Goal: Transaction & Acquisition: Purchase product/service

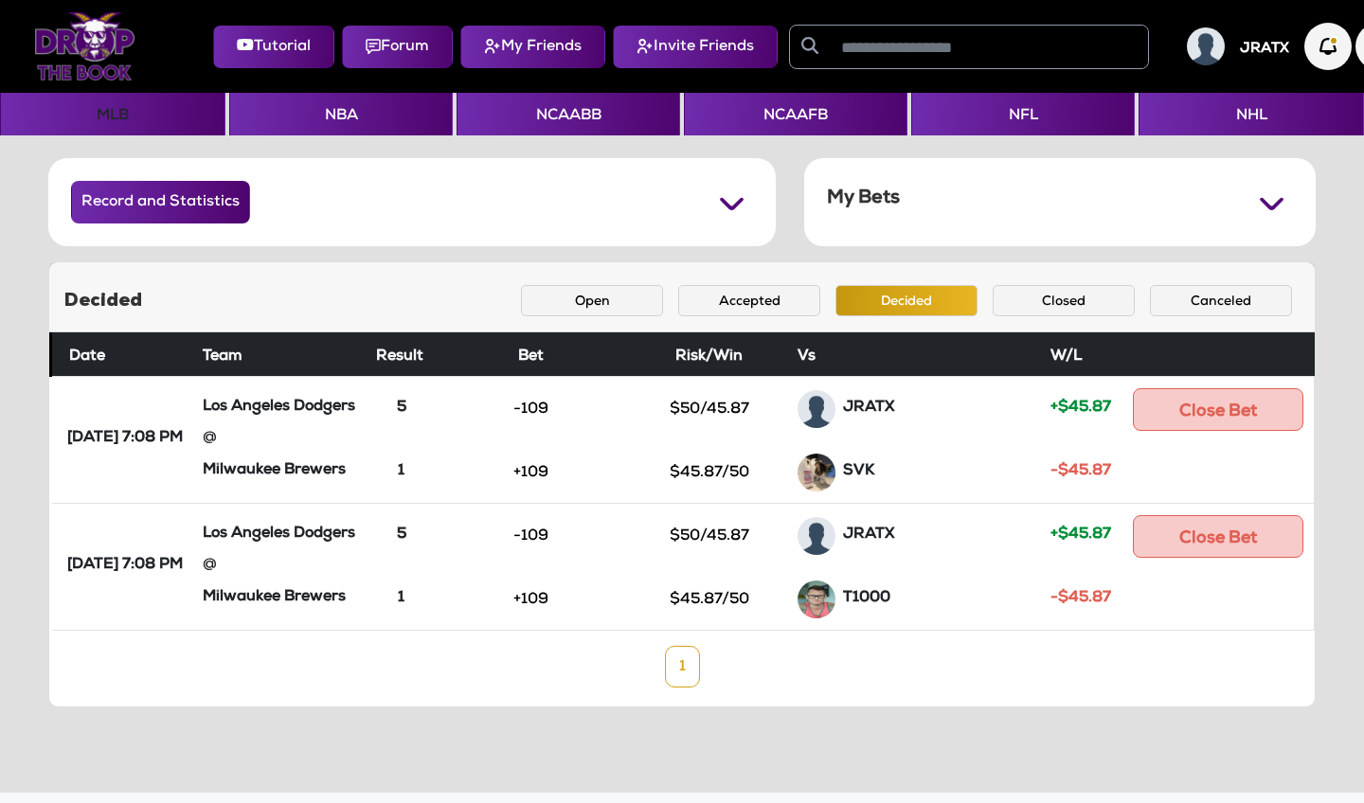
click at [134, 120] on button "MLB" at bounding box center [112, 114] width 225 height 43
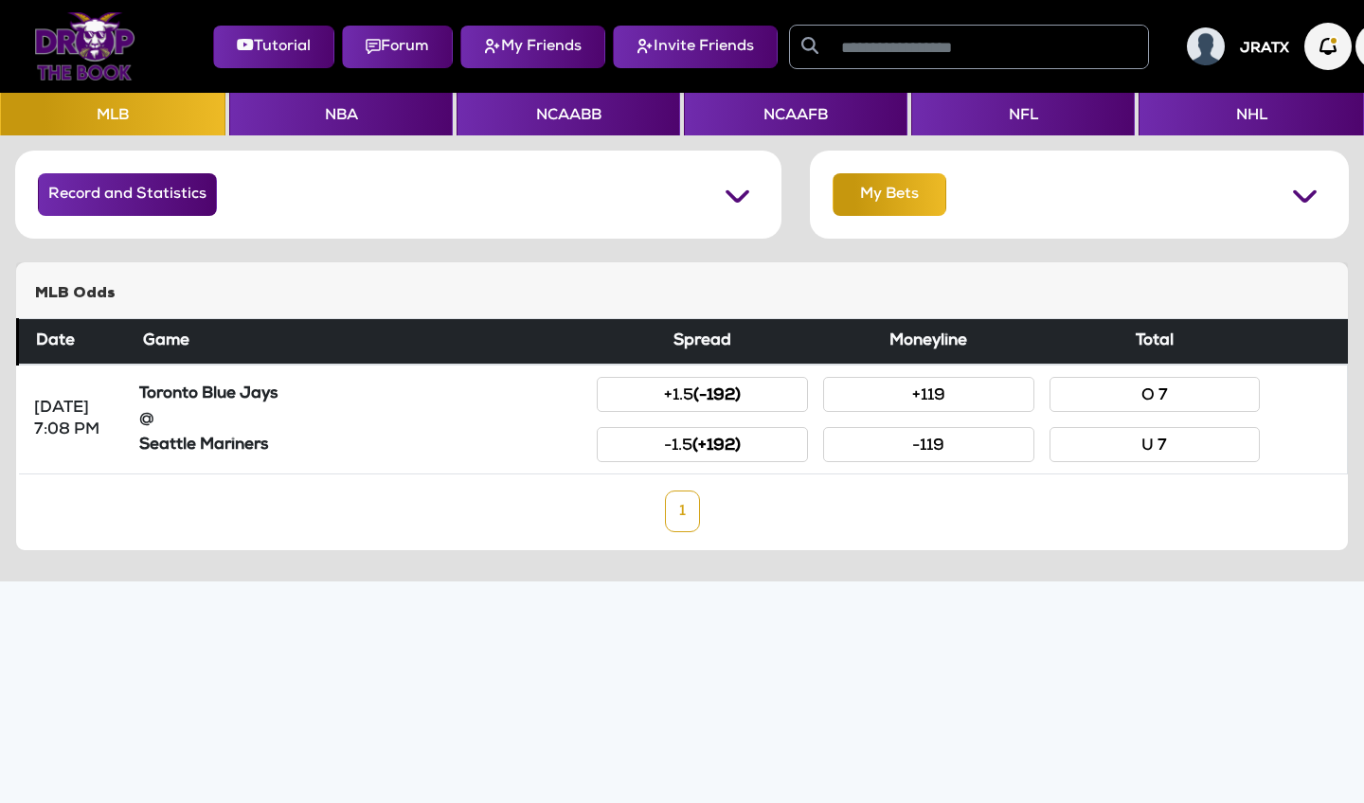
click at [889, 209] on button "My Bets" at bounding box center [889, 194] width 114 height 43
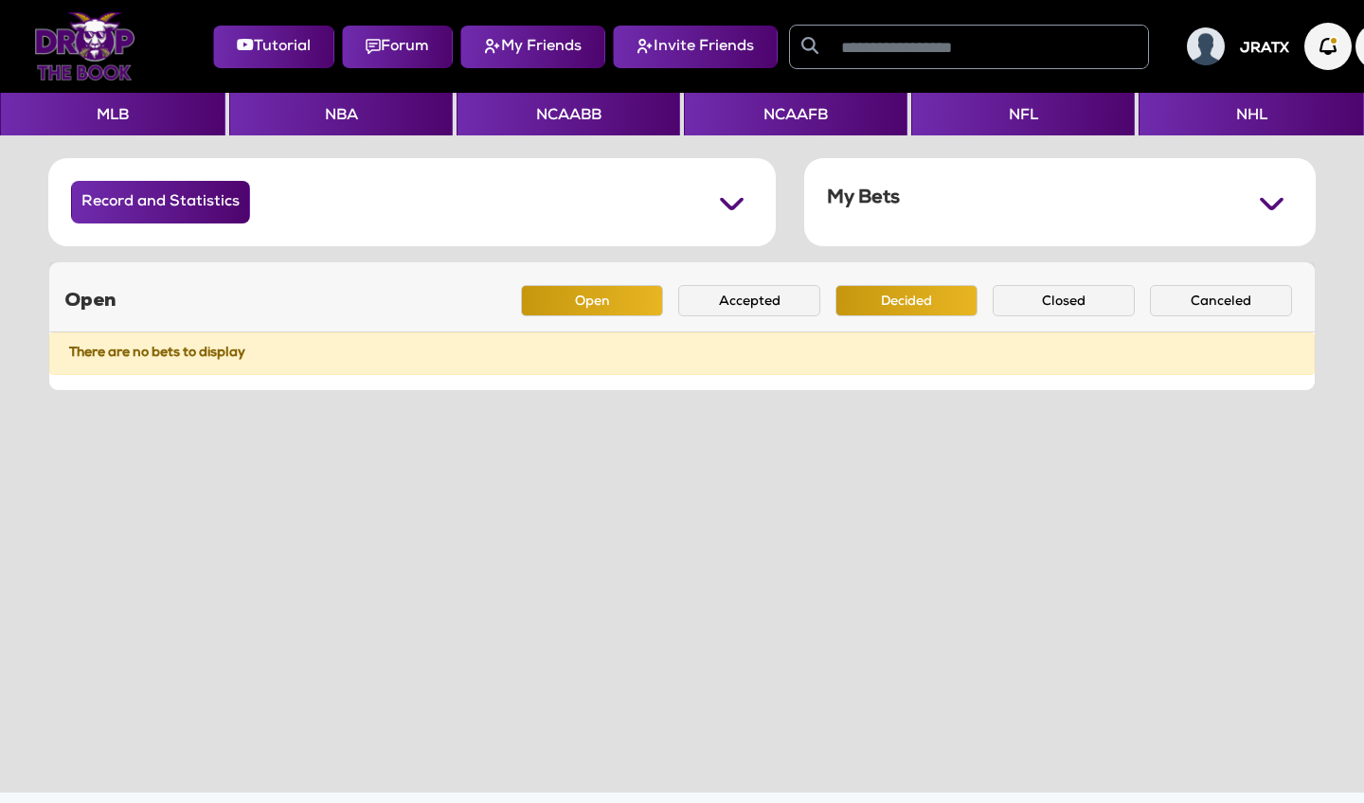
click at [895, 305] on button "Decided" at bounding box center [906, 300] width 142 height 31
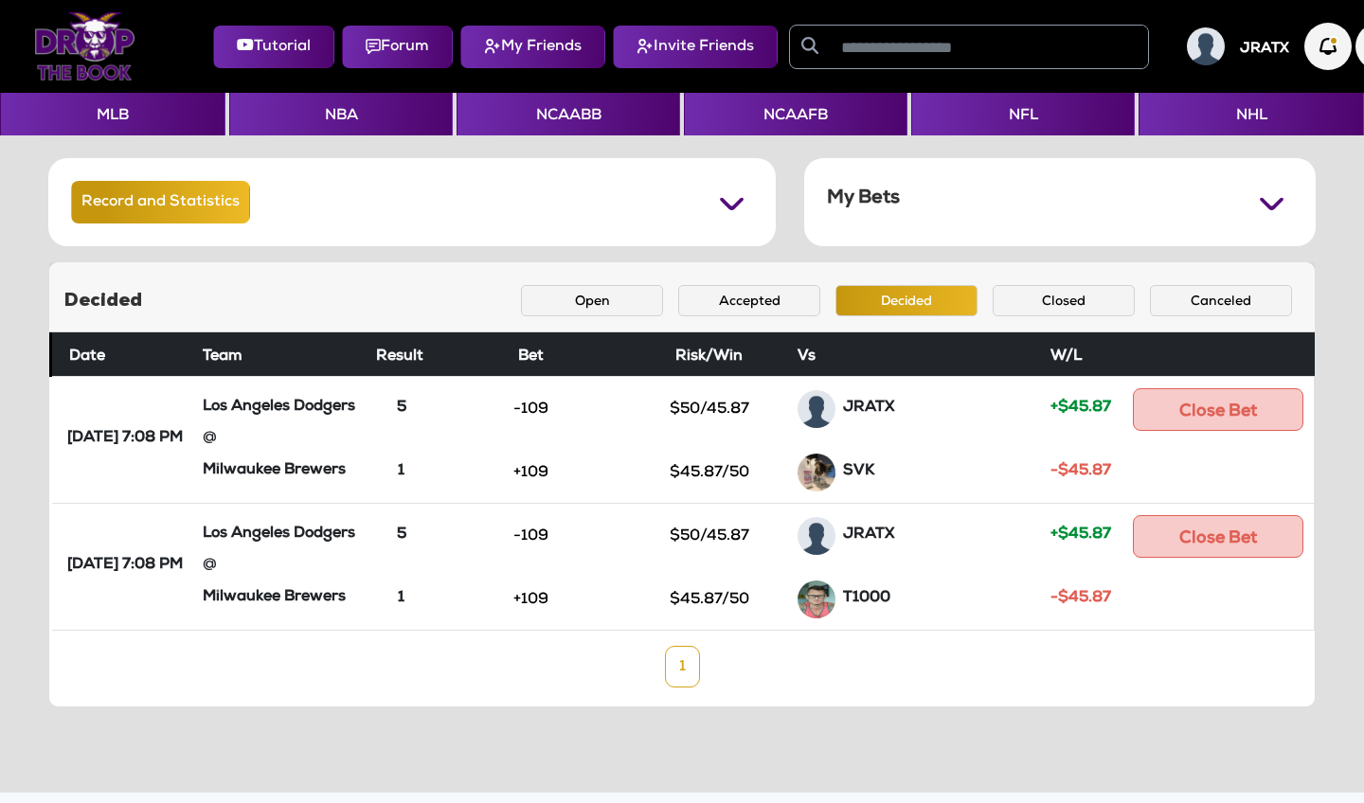
click at [188, 190] on button "Record and Statistics" at bounding box center [160, 202] width 179 height 43
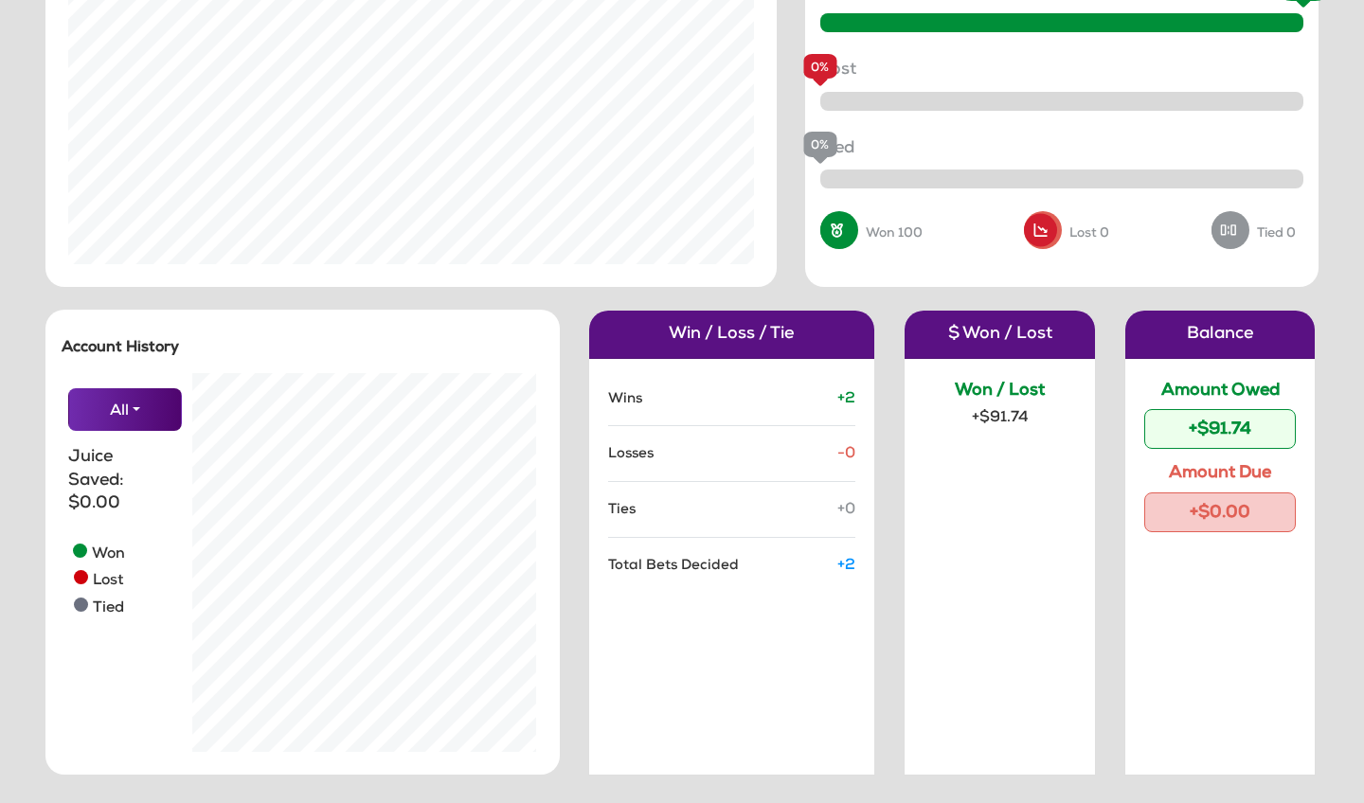
scroll to position [280, 0]
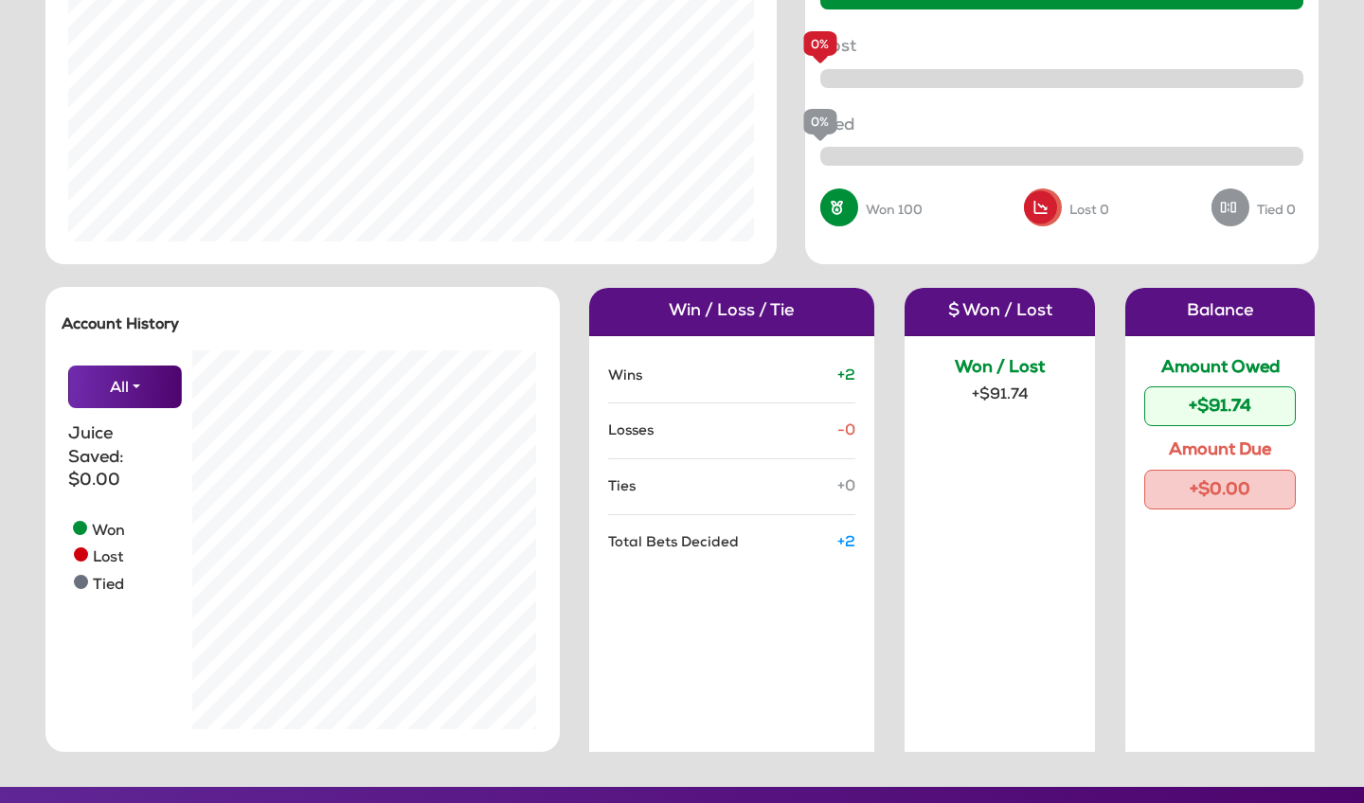
click at [1184, 406] on div "+$91.74" at bounding box center [1220, 406] width 152 height 40
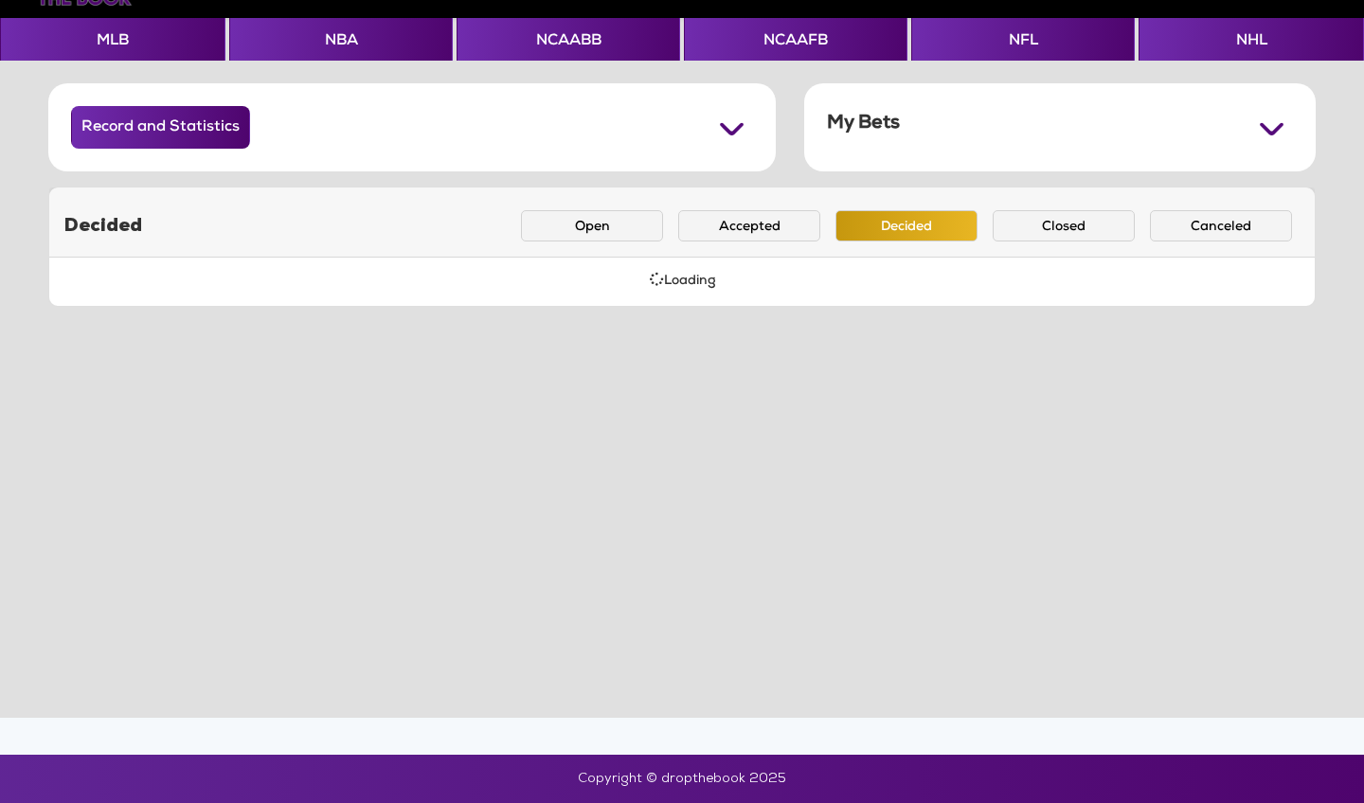
scroll to position [75, 0]
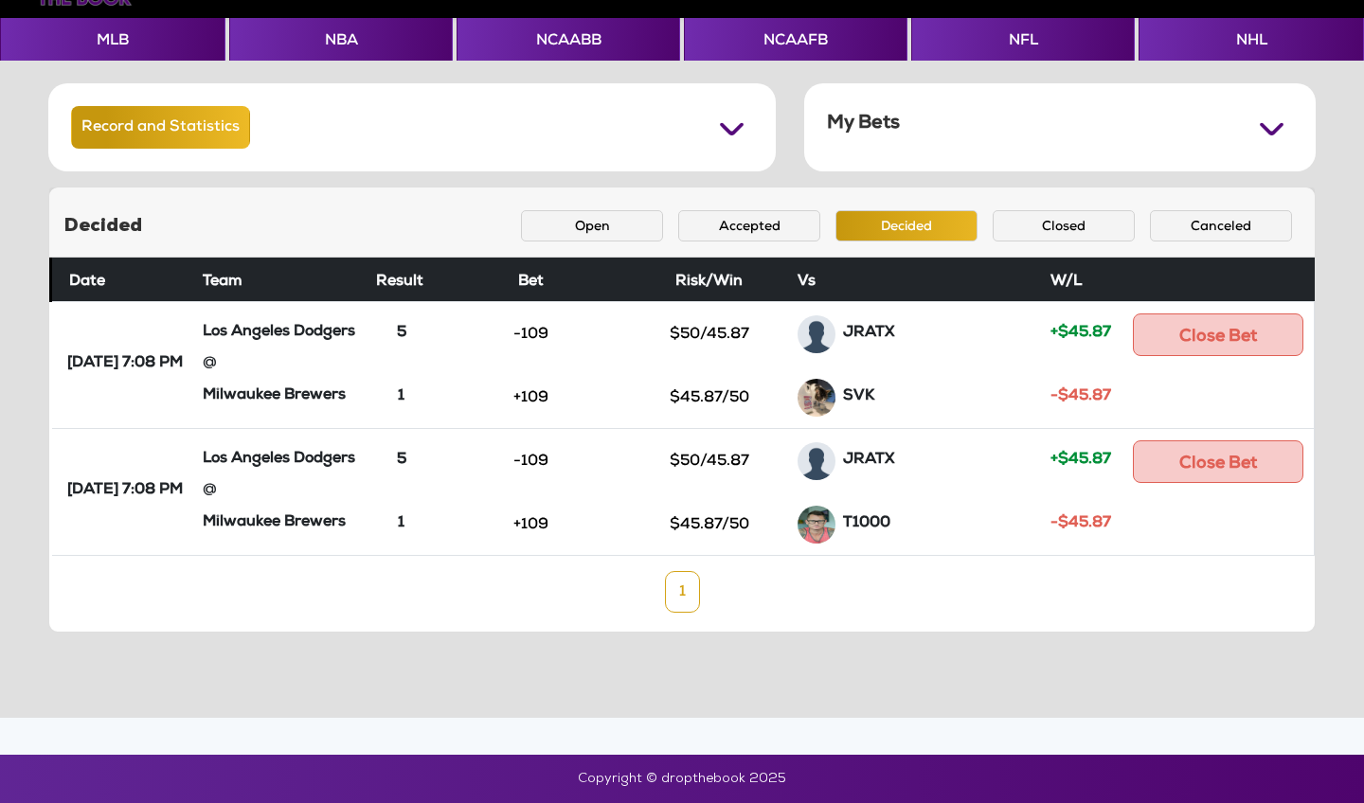
click at [175, 113] on button "Record and Statistics" at bounding box center [160, 127] width 179 height 43
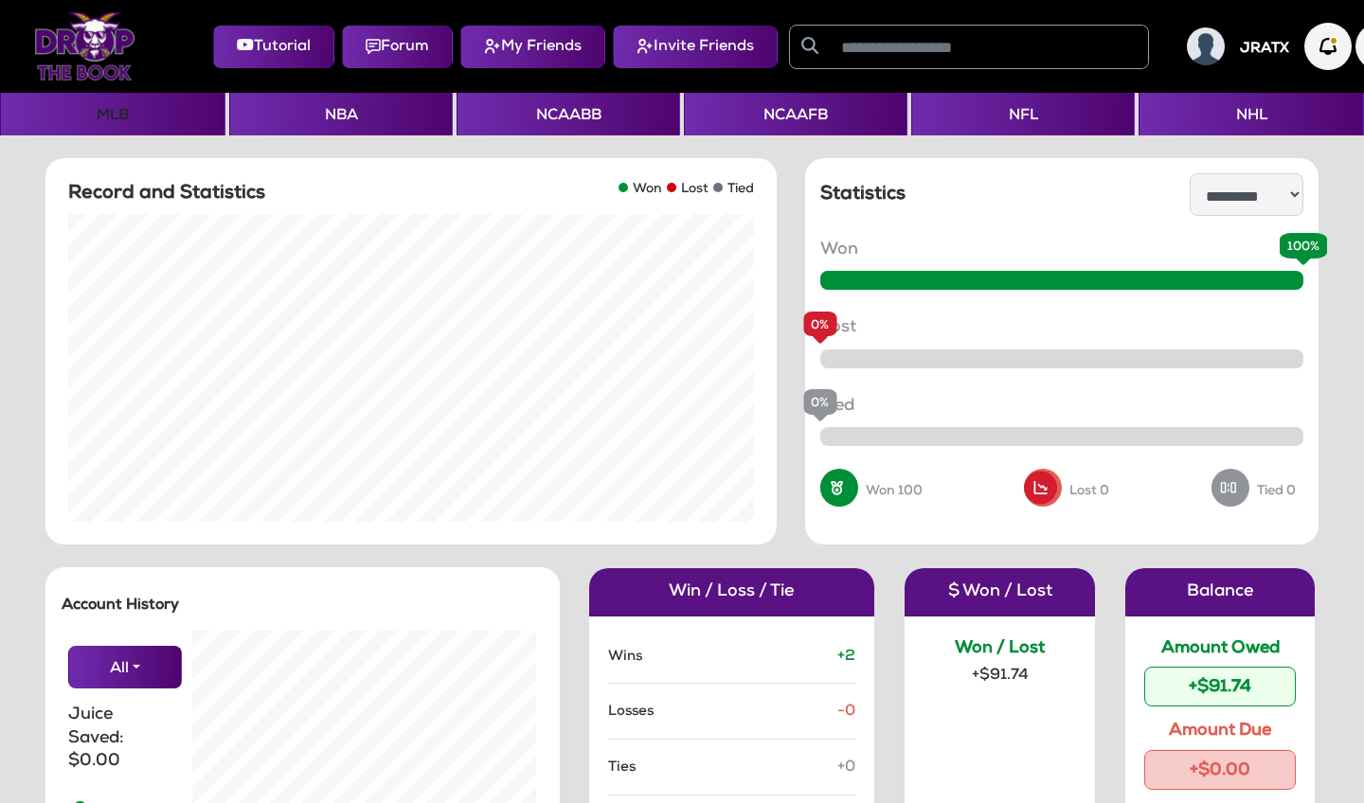
click at [110, 118] on button "MLB" at bounding box center [112, 114] width 225 height 43
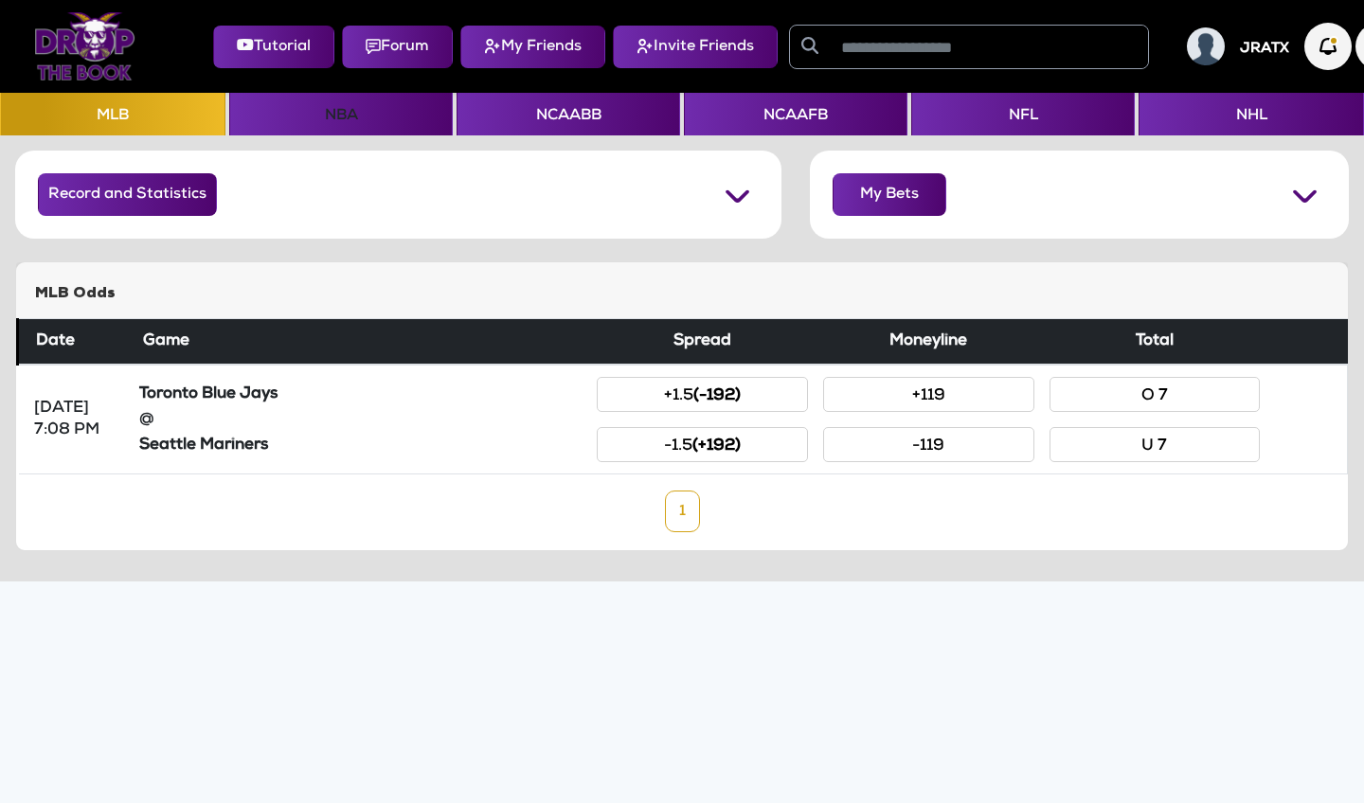
click at [332, 115] on button "NBA" at bounding box center [340, 114] width 223 height 43
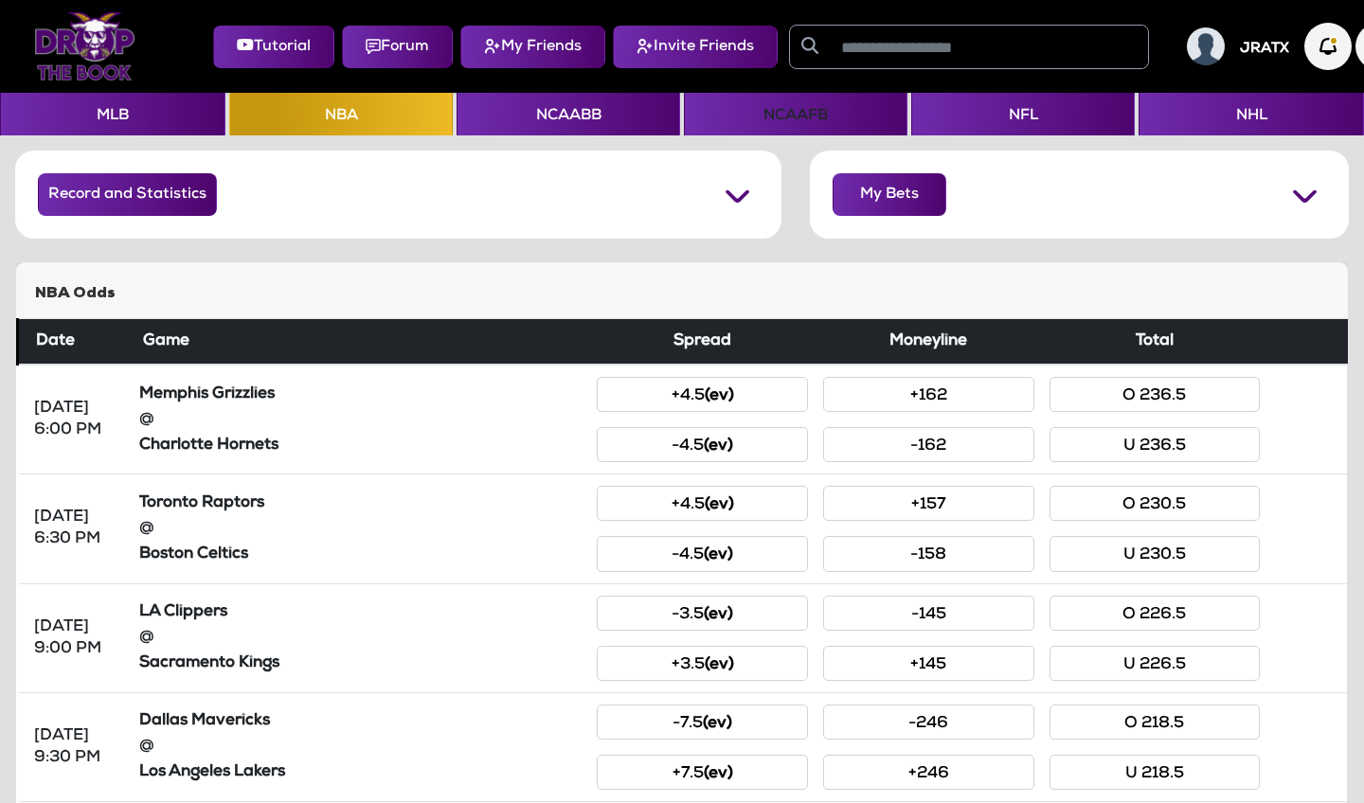
click at [748, 125] on button "NCAAFB" at bounding box center [795, 114] width 223 height 43
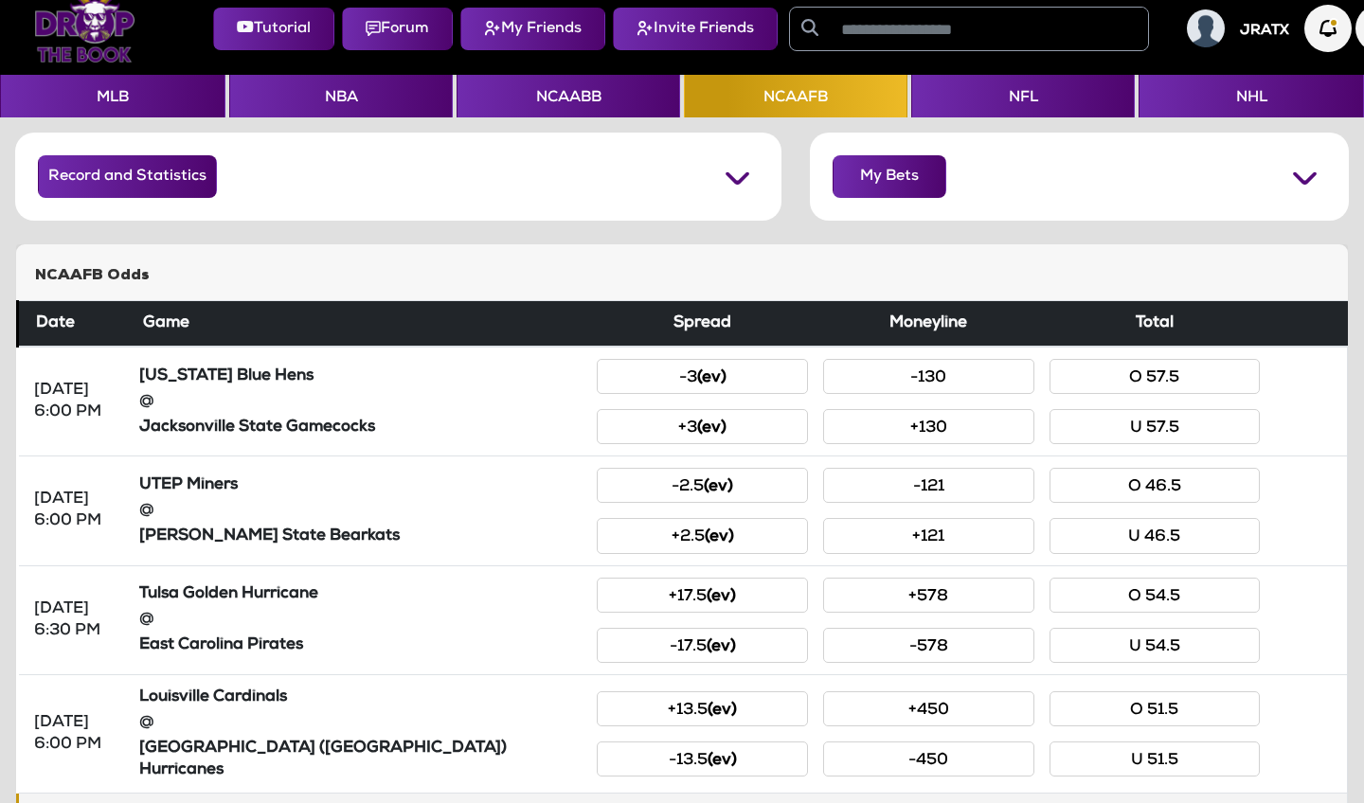
scroll to position [17, 0]
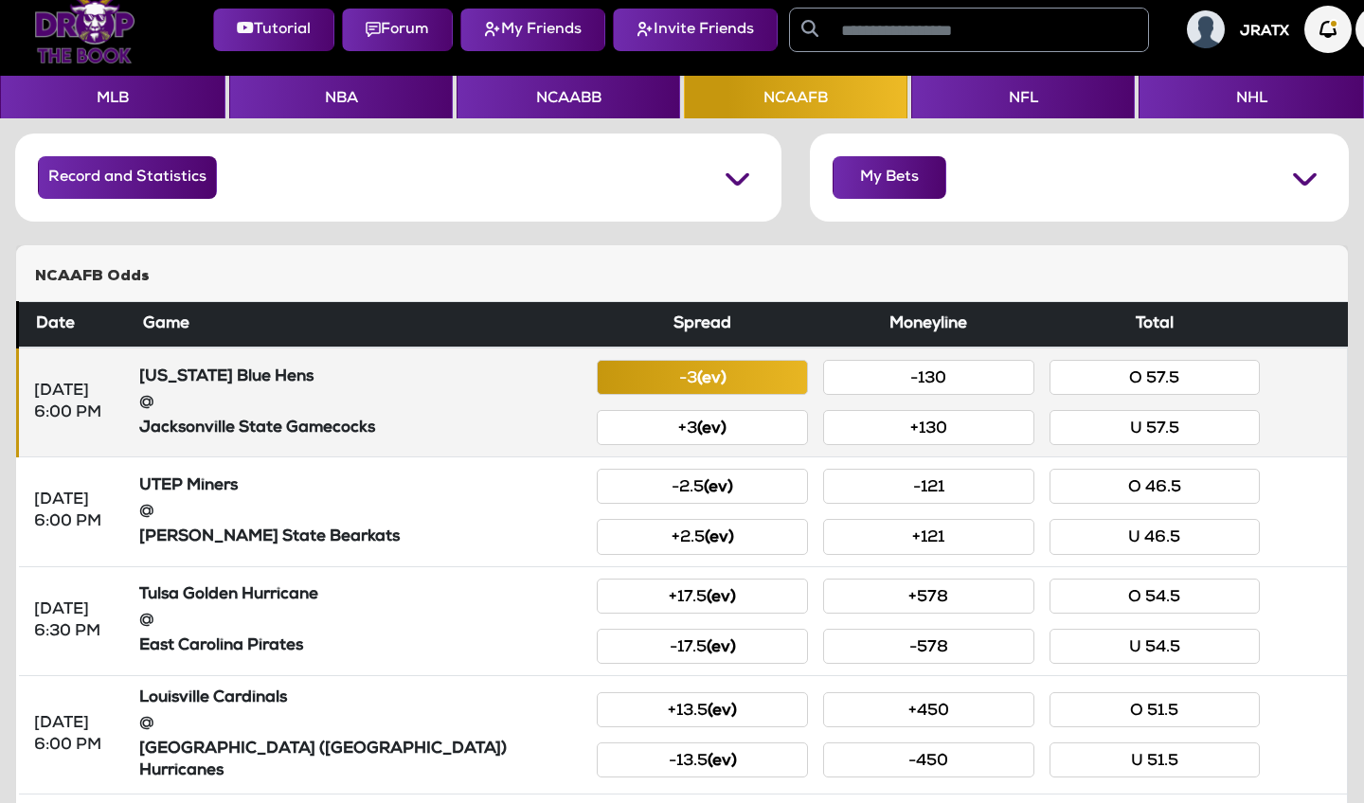
click at [758, 392] on button "-3 (ev)" at bounding box center [702, 377] width 211 height 35
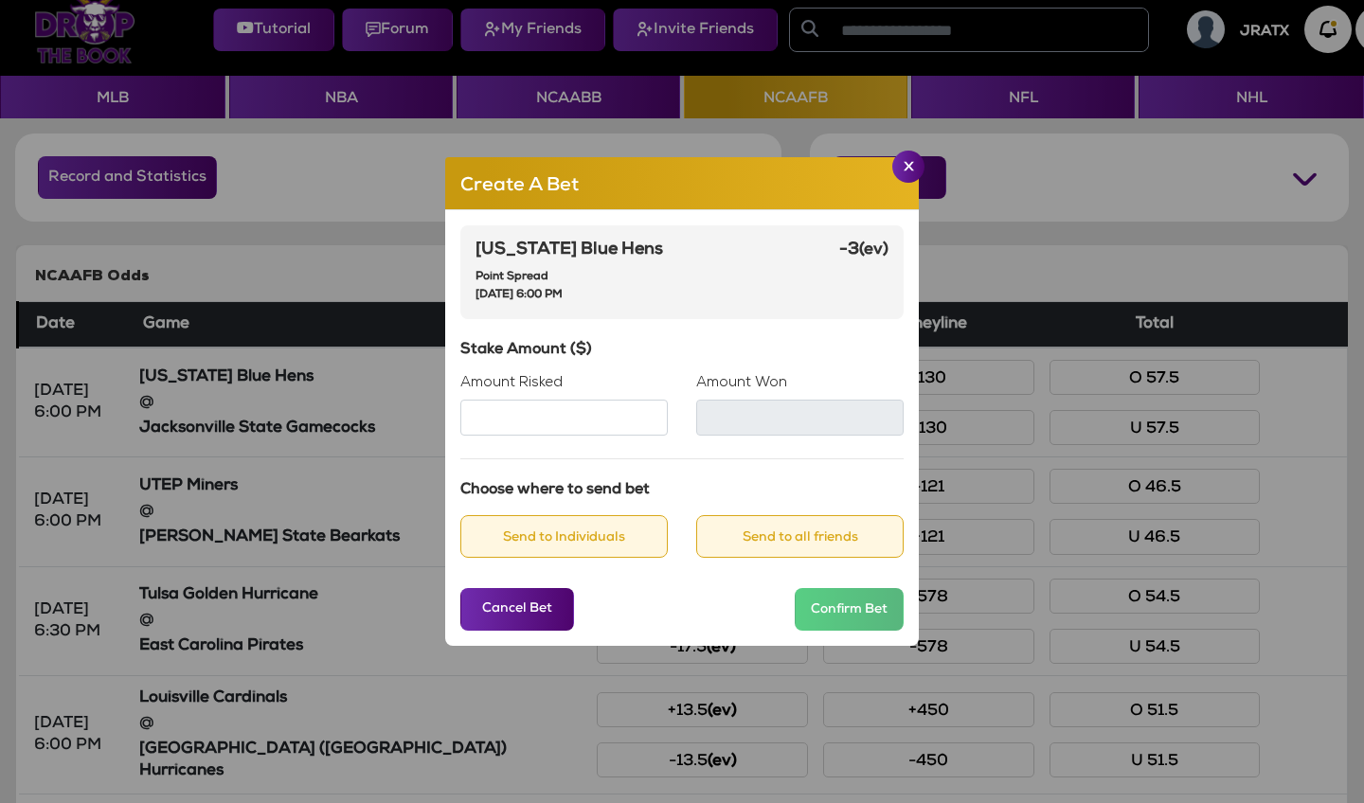
click at [576, 420] on input "Amount Risked" at bounding box center [563, 418] width 207 height 36
type input "**"
click at [738, 533] on button "Send to all friends" at bounding box center [799, 536] width 207 height 43
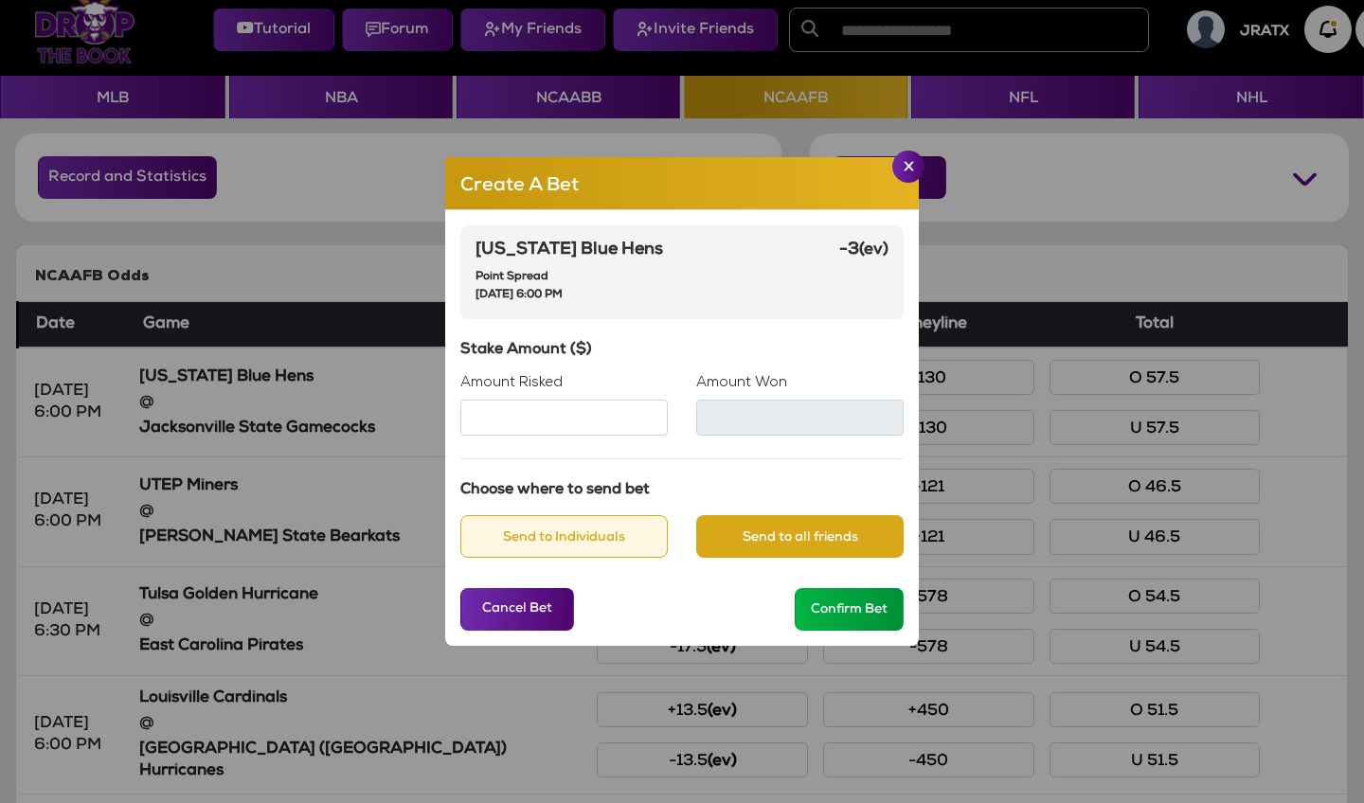
click at [827, 618] on button "Confirm Bet" at bounding box center [848, 609] width 109 height 43
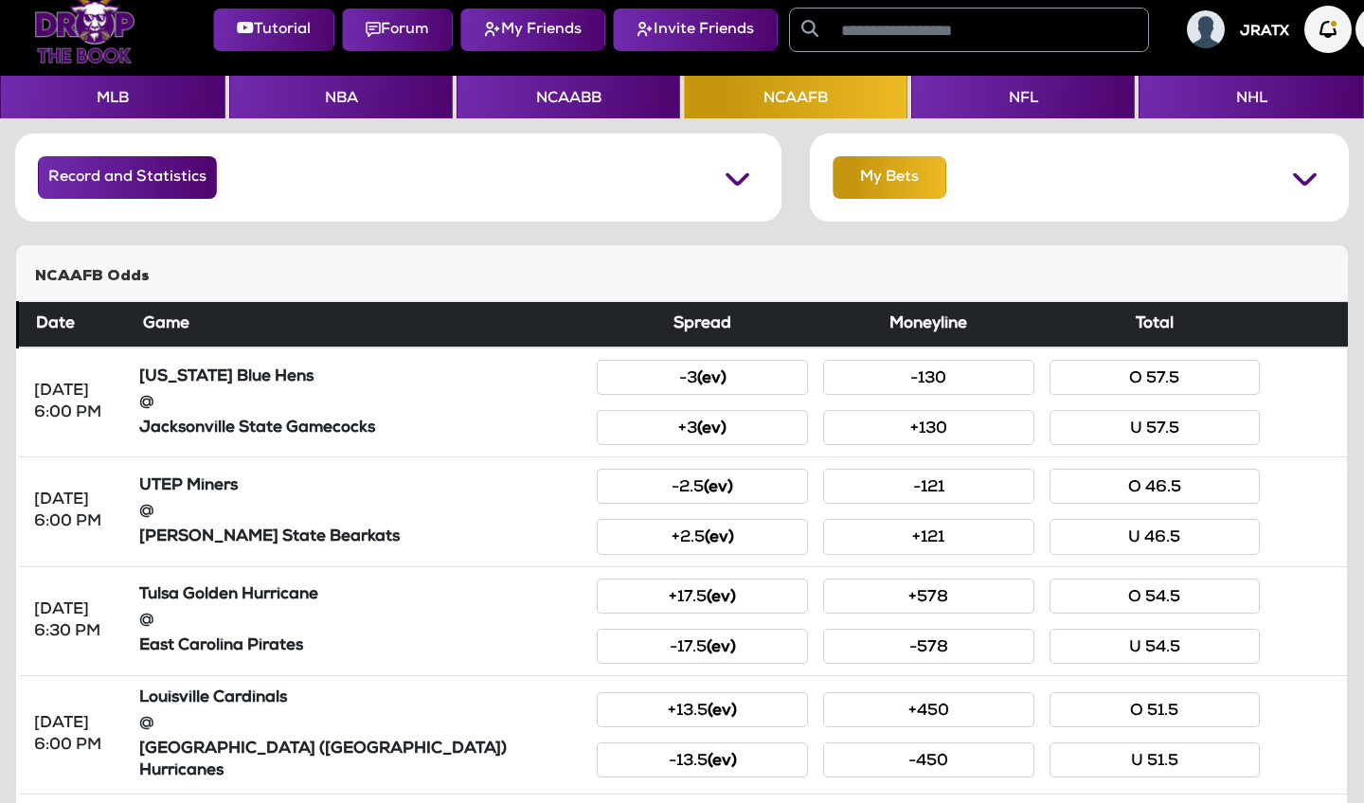
click at [864, 177] on button "My Bets" at bounding box center [889, 177] width 114 height 43
